Goal: Task Accomplishment & Management: Manage account settings

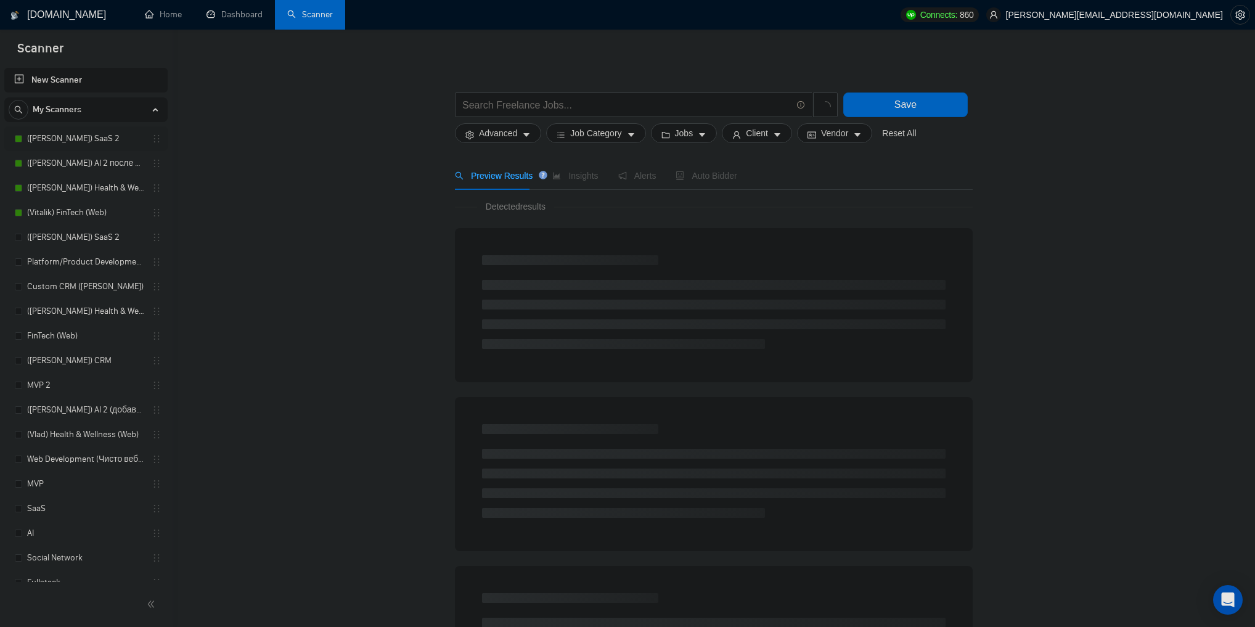
click at [64, 137] on link "([PERSON_NAME]) SaaS 2" at bounding box center [85, 138] width 117 height 25
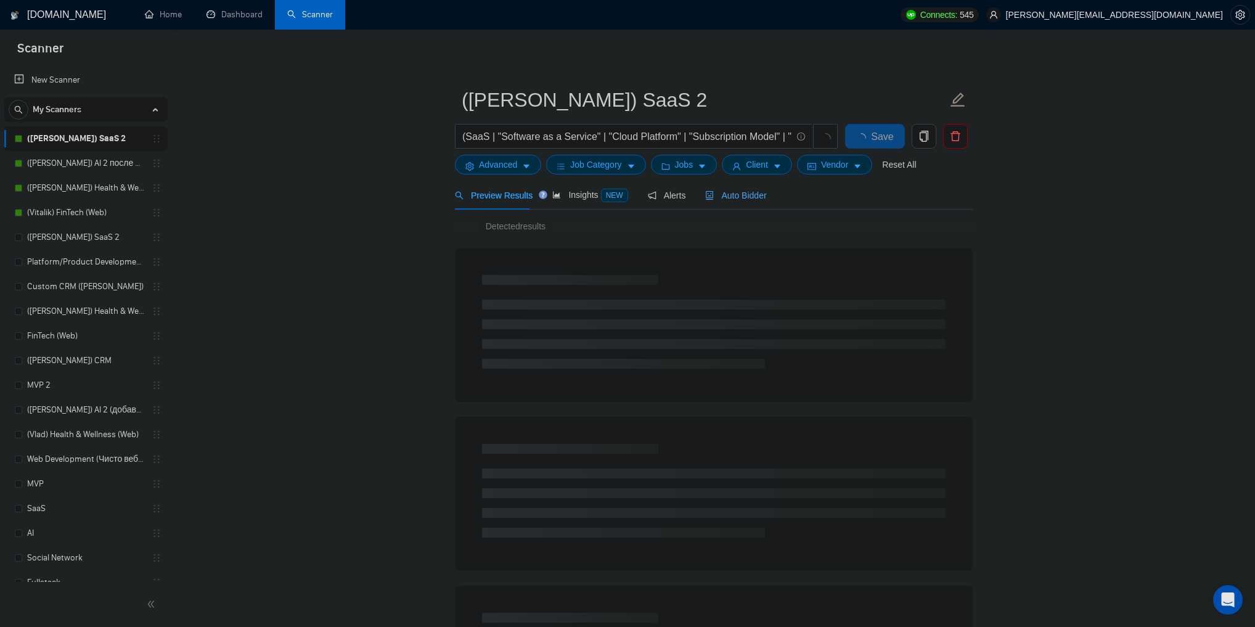
click at [748, 196] on span "Auto Bidder" at bounding box center [735, 195] width 61 height 10
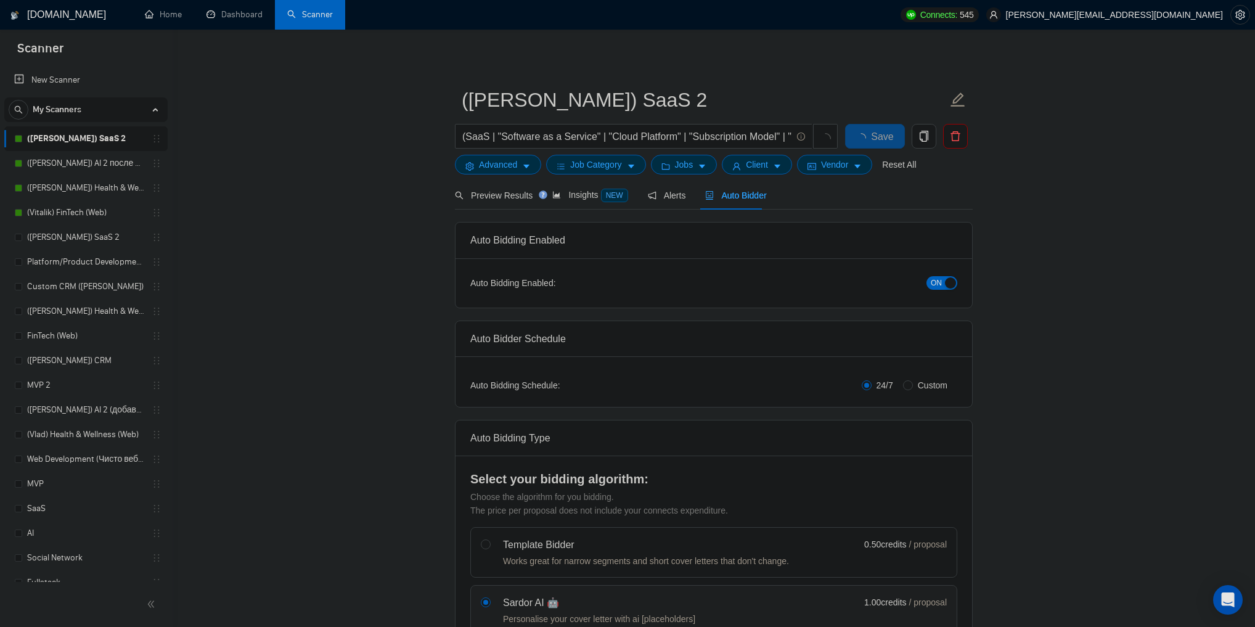
click at [944, 287] on button "ON" at bounding box center [941, 283] width 31 height 14
click at [878, 137] on span "Save" at bounding box center [875, 136] width 22 height 15
click at [96, 162] on link "([PERSON_NAME]) AI 2 после обновы профиля" at bounding box center [85, 163] width 117 height 25
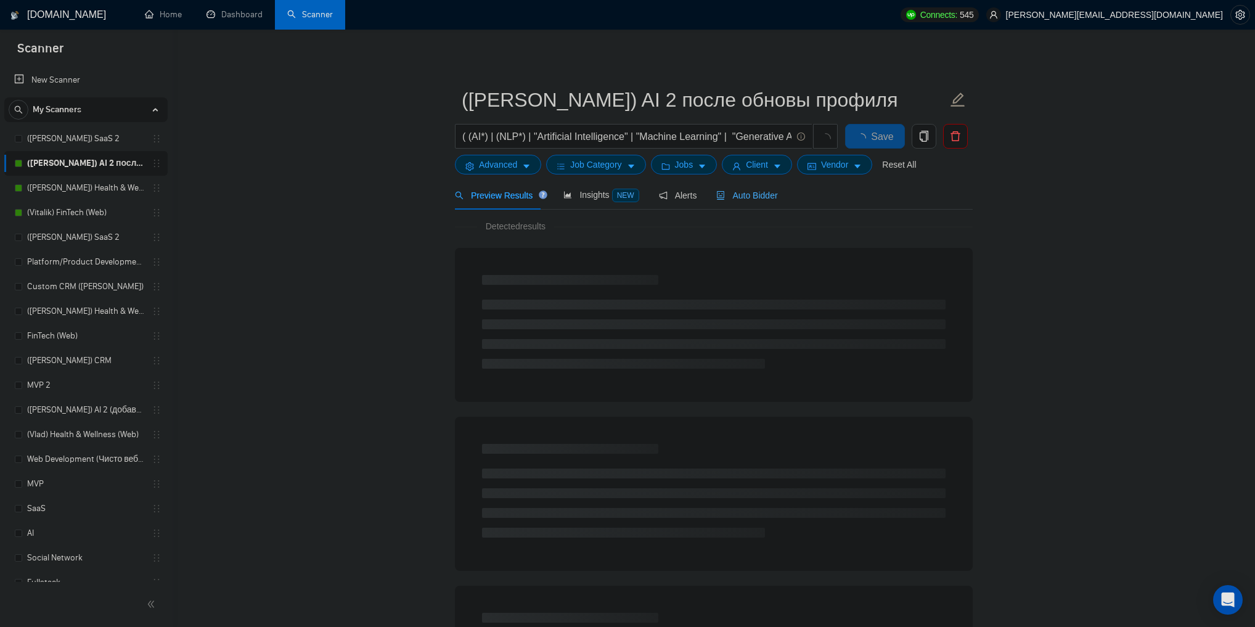
click at [741, 205] on div "Auto Bidder" at bounding box center [746, 195] width 61 height 29
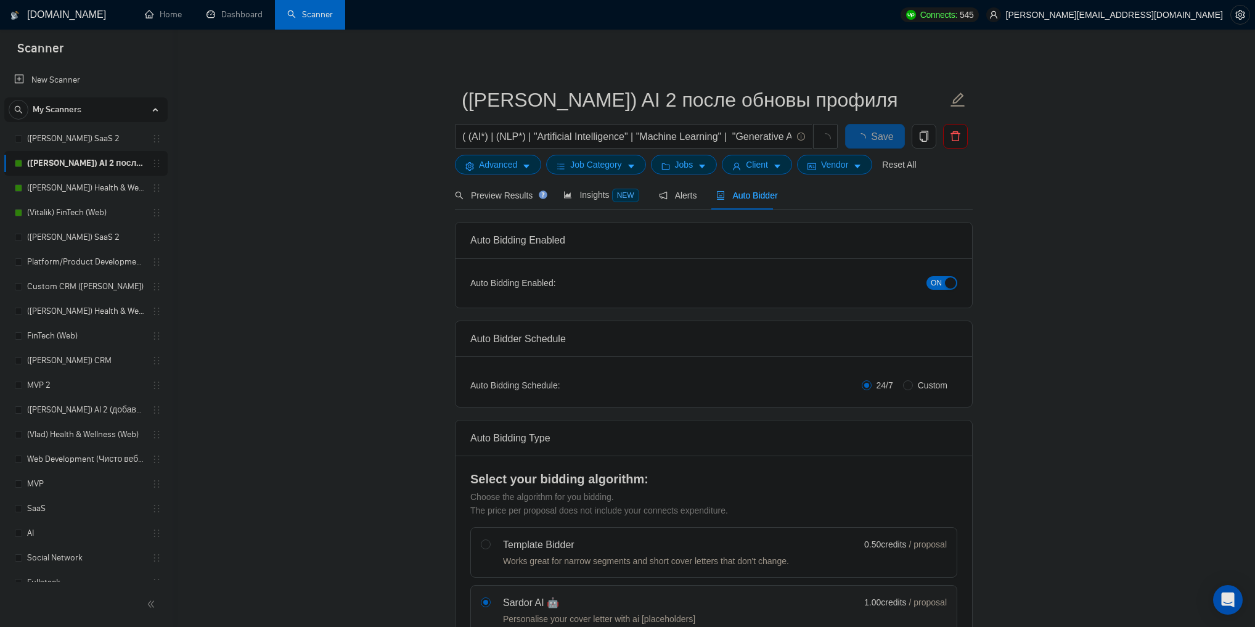
click at [947, 285] on div "button" at bounding box center [950, 282] width 11 height 11
click at [869, 137] on span "Save" at bounding box center [875, 136] width 22 height 15
